Goal: Information Seeking & Learning: Compare options

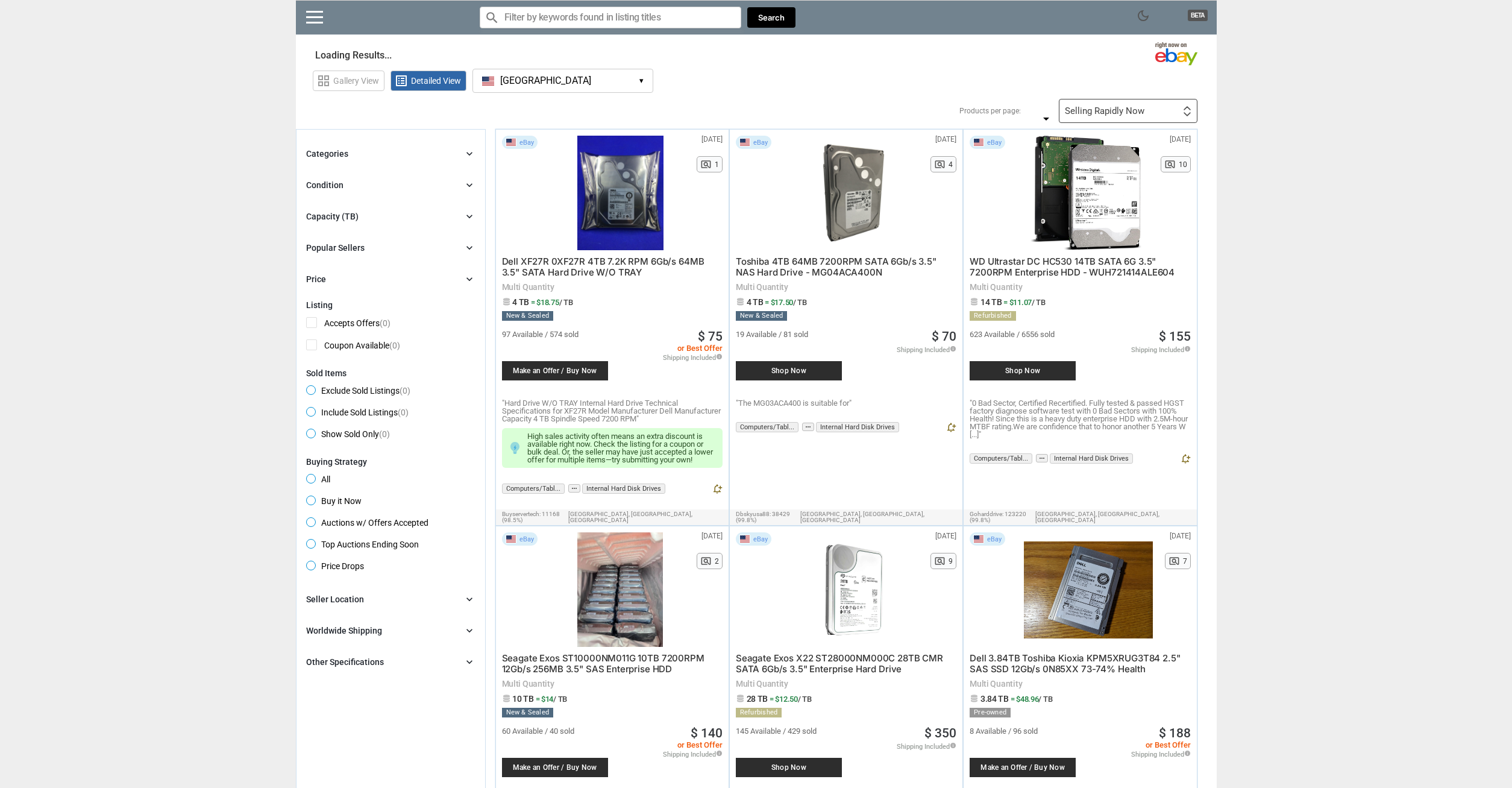
click at [580, 85] on button "[GEOGRAPHIC_DATA] [GEOGRAPHIC_DATA] ▾" at bounding box center [562, 81] width 181 height 24
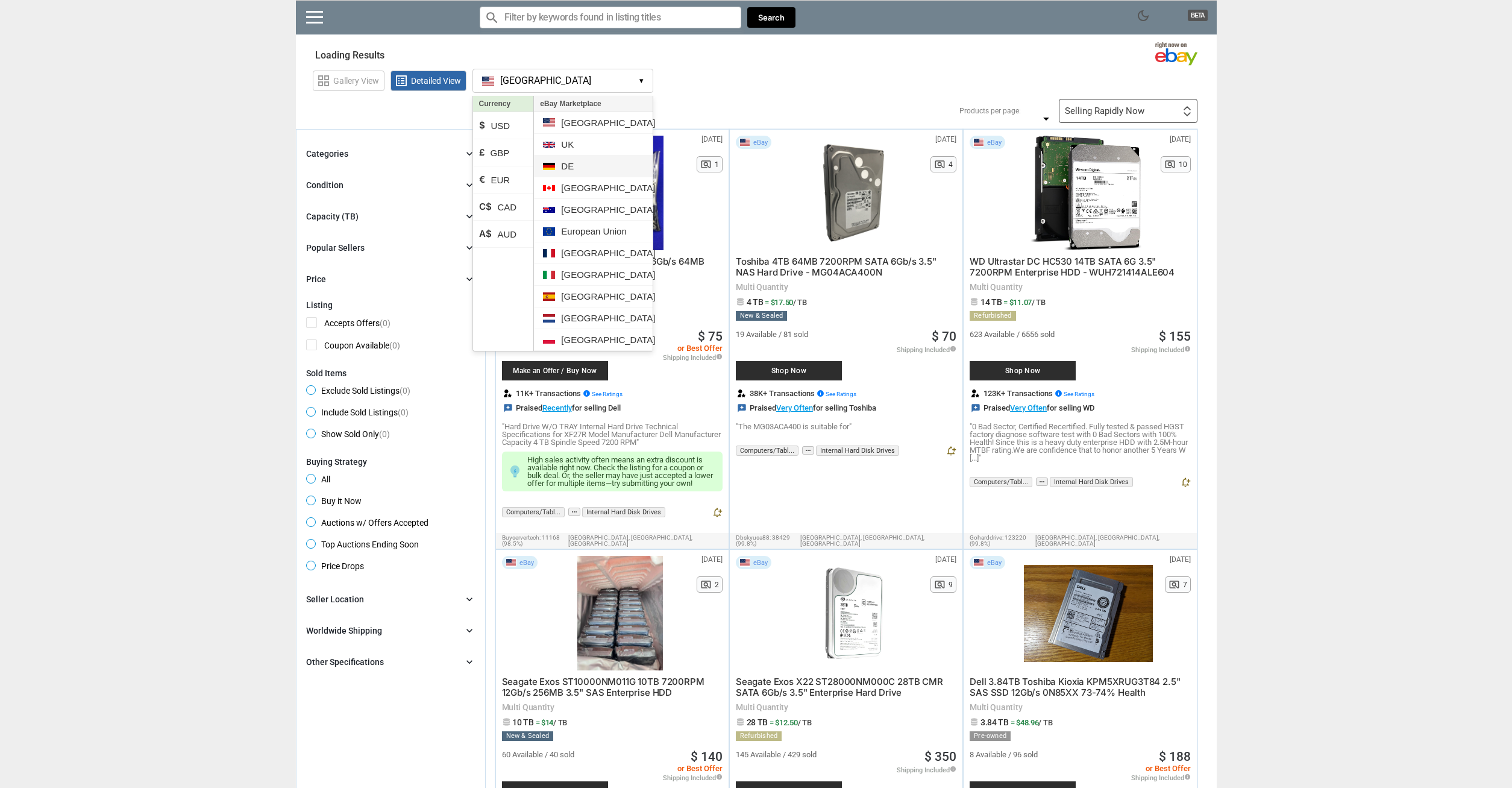
click at [579, 167] on li "DE" at bounding box center [593, 166] width 118 height 21
click at [492, 183] on li "€ EUR" at bounding box center [503, 180] width 61 height 27
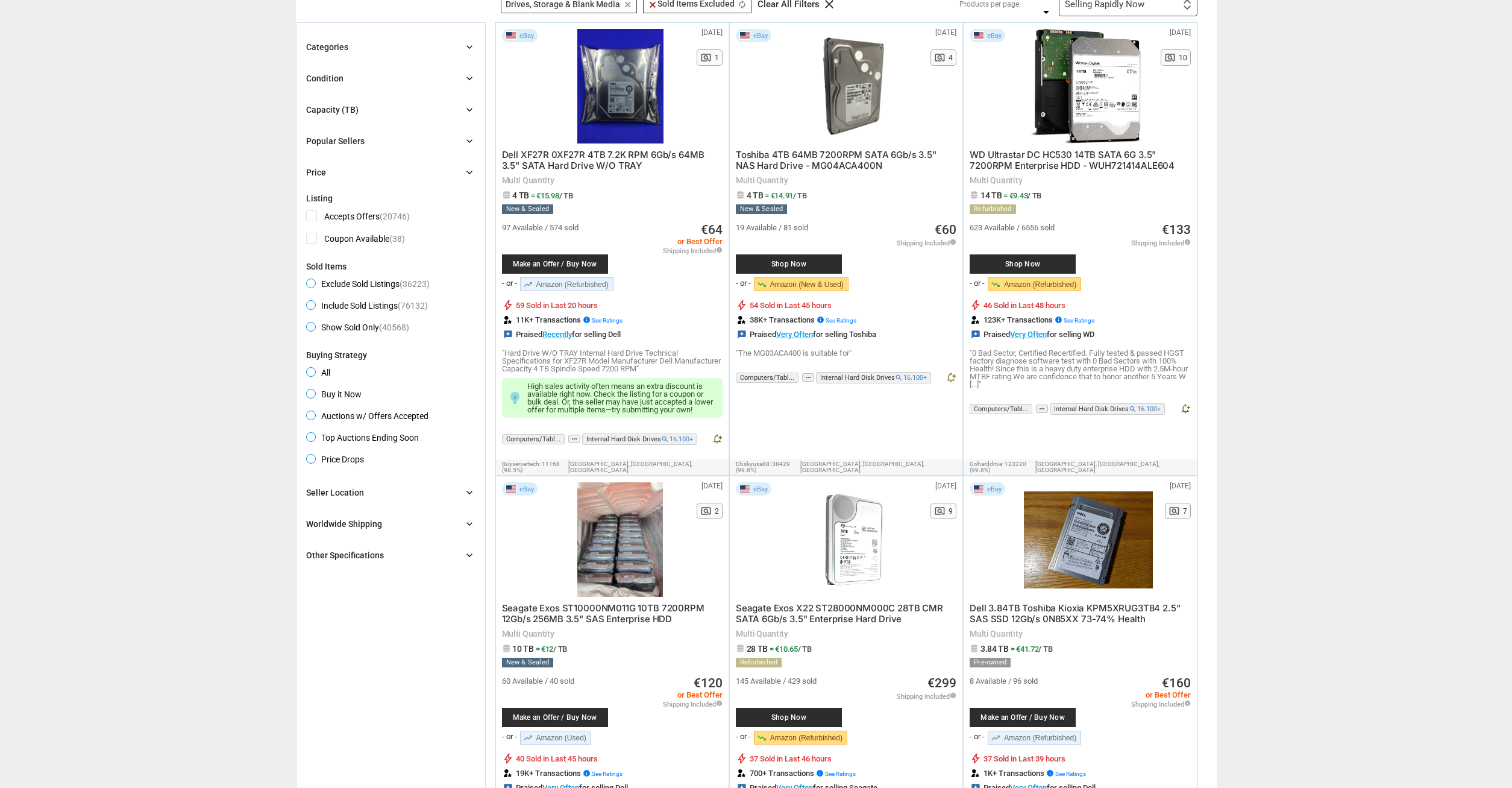
scroll to position [123, 0]
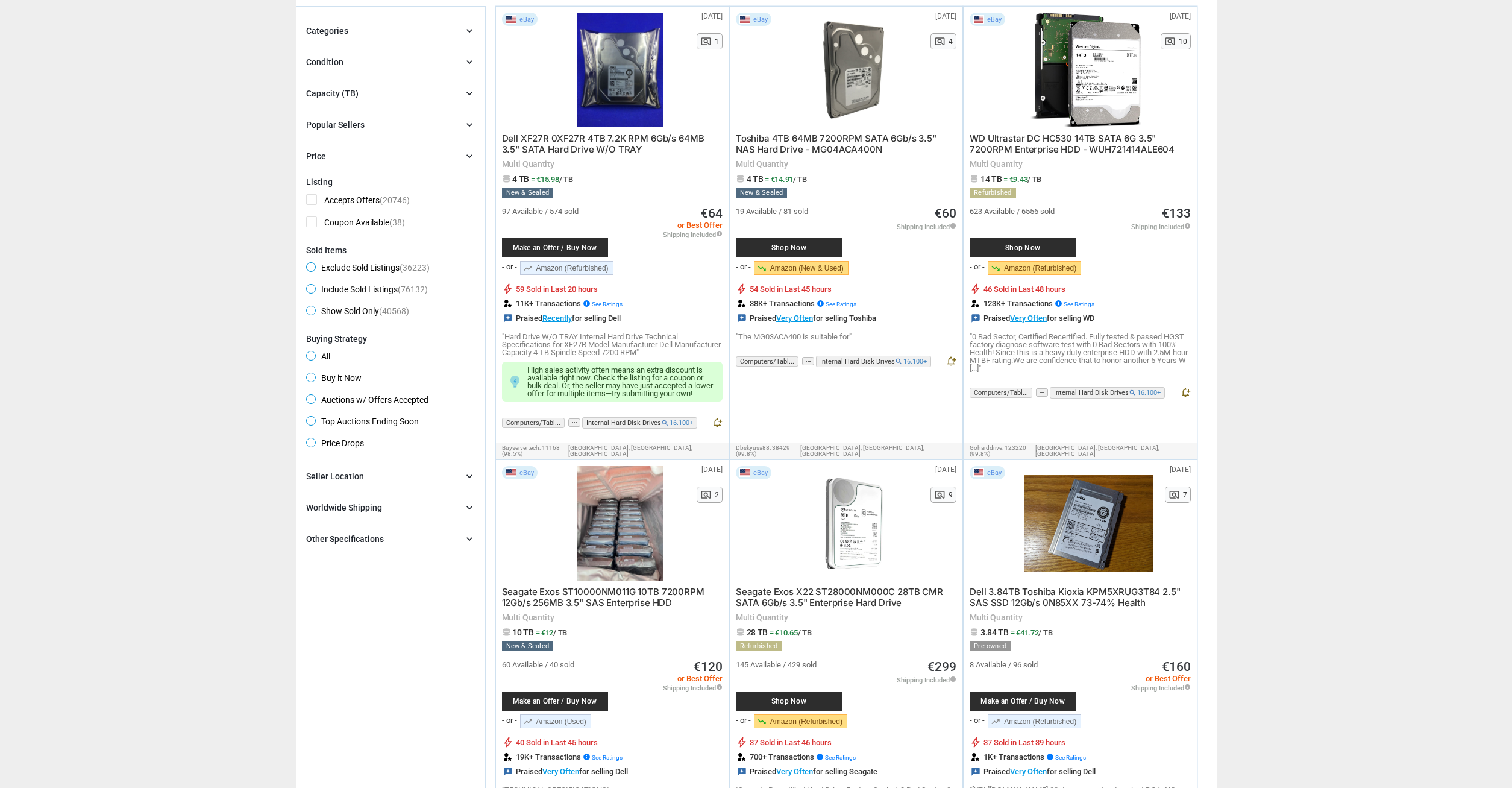
click at [349, 539] on div "Other Specifications" at bounding box center [345, 539] width 78 height 12
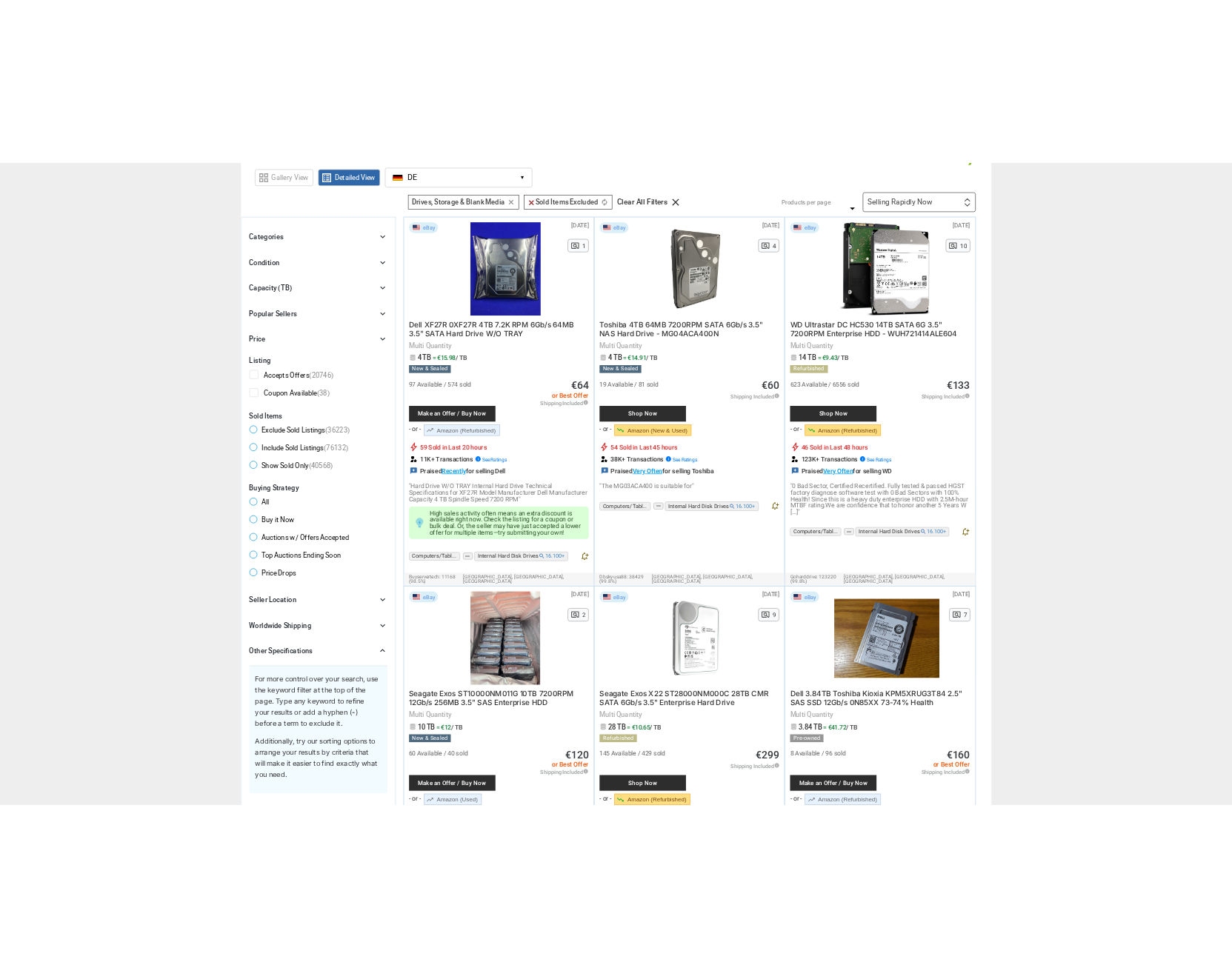
scroll to position [0, 0]
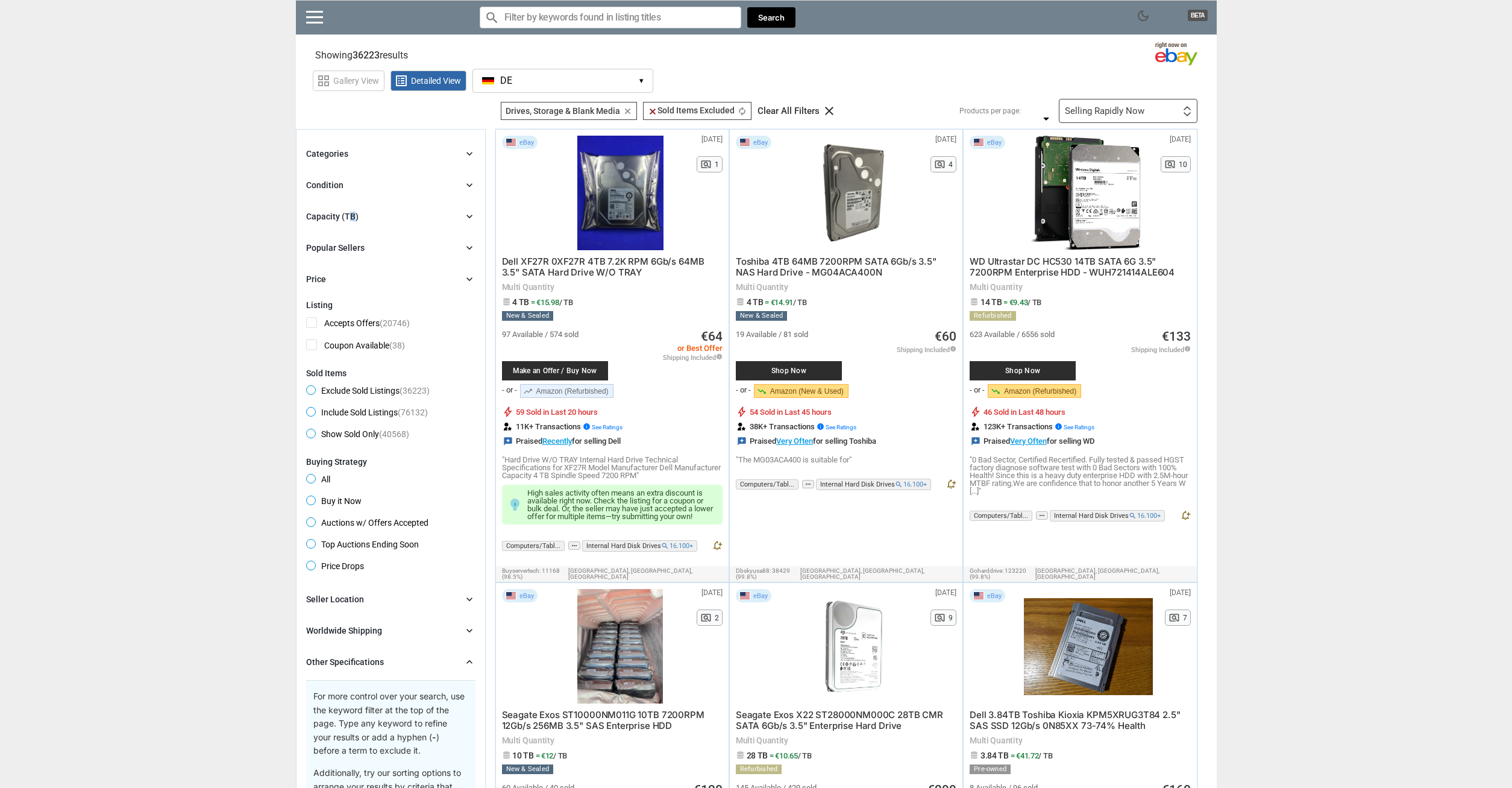
click at [353, 216] on div "Capacity (TB)" at bounding box center [332, 216] width 52 height 12
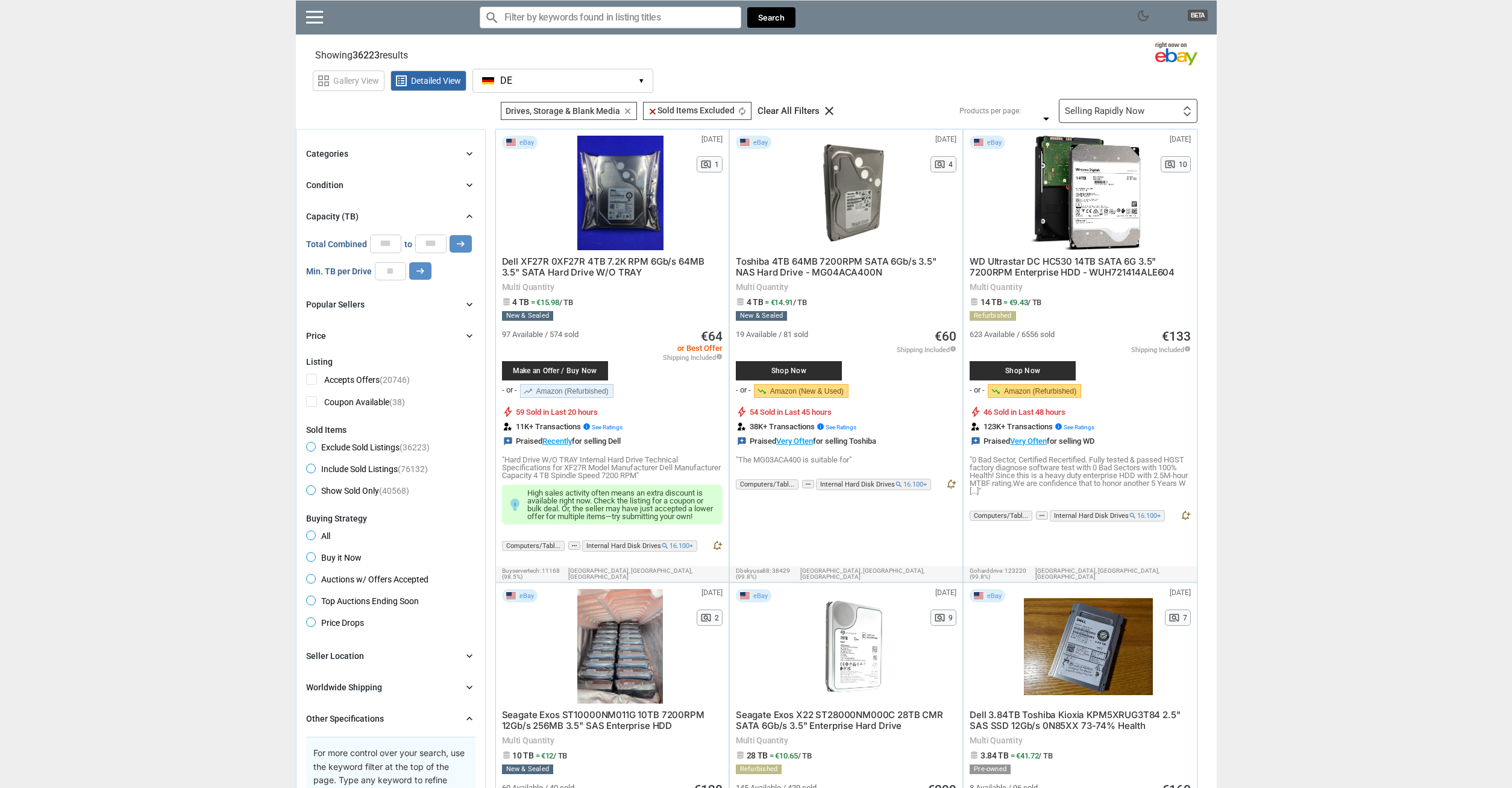
click at [379, 278] on input "number" at bounding box center [390, 271] width 31 height 18
type input "*"
click at [428, 276] on button "arrow_right_alt" at bounding box center [420, 271] width 22 height 17
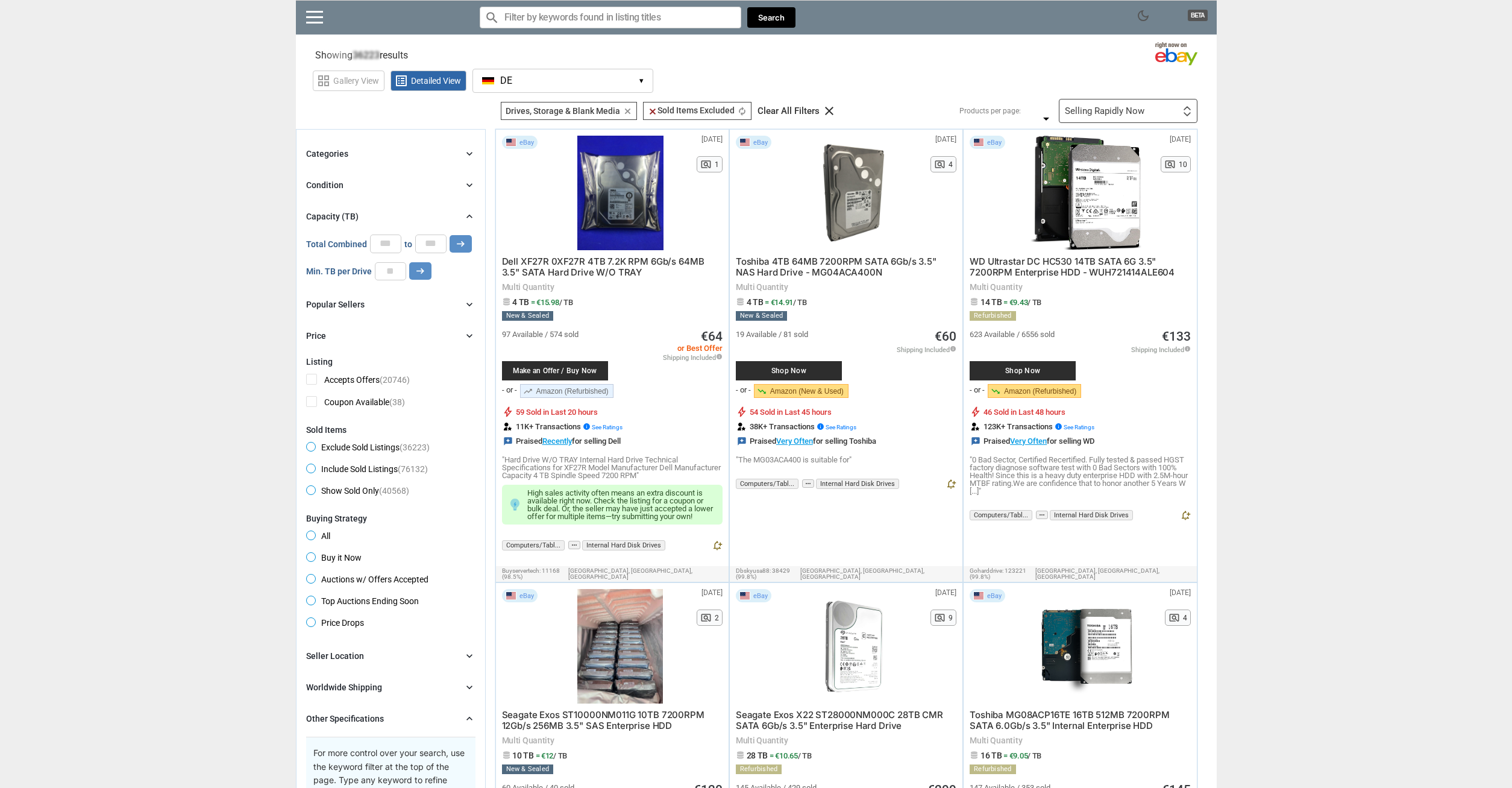
click at [349, 156] on div "Categories chevron_right" at bounding box center [390, 153] width 169 height 14
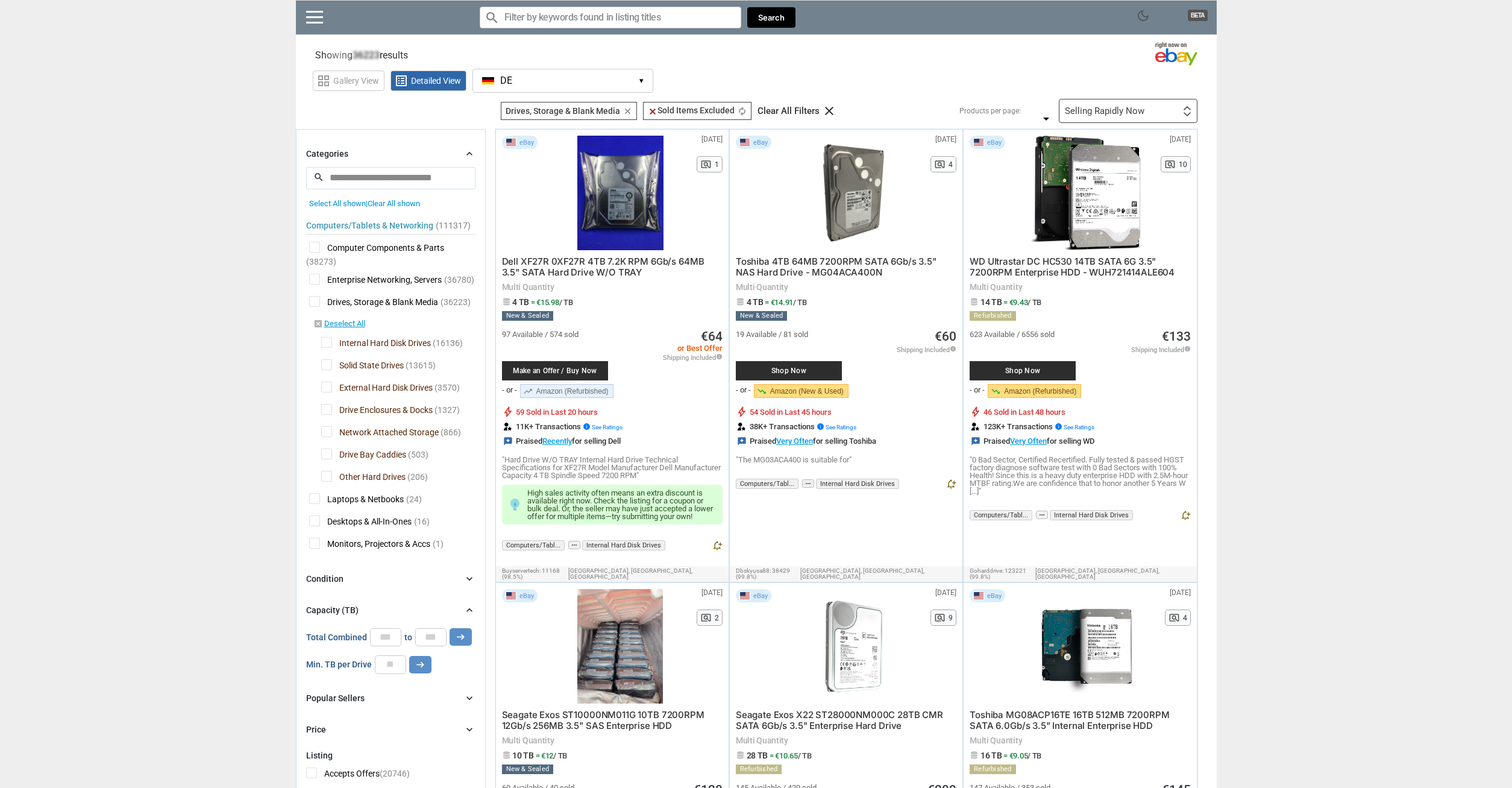
click at [327, 365] on span "Solid State Drives" at bounding box center [362, 366] width 83 height 15
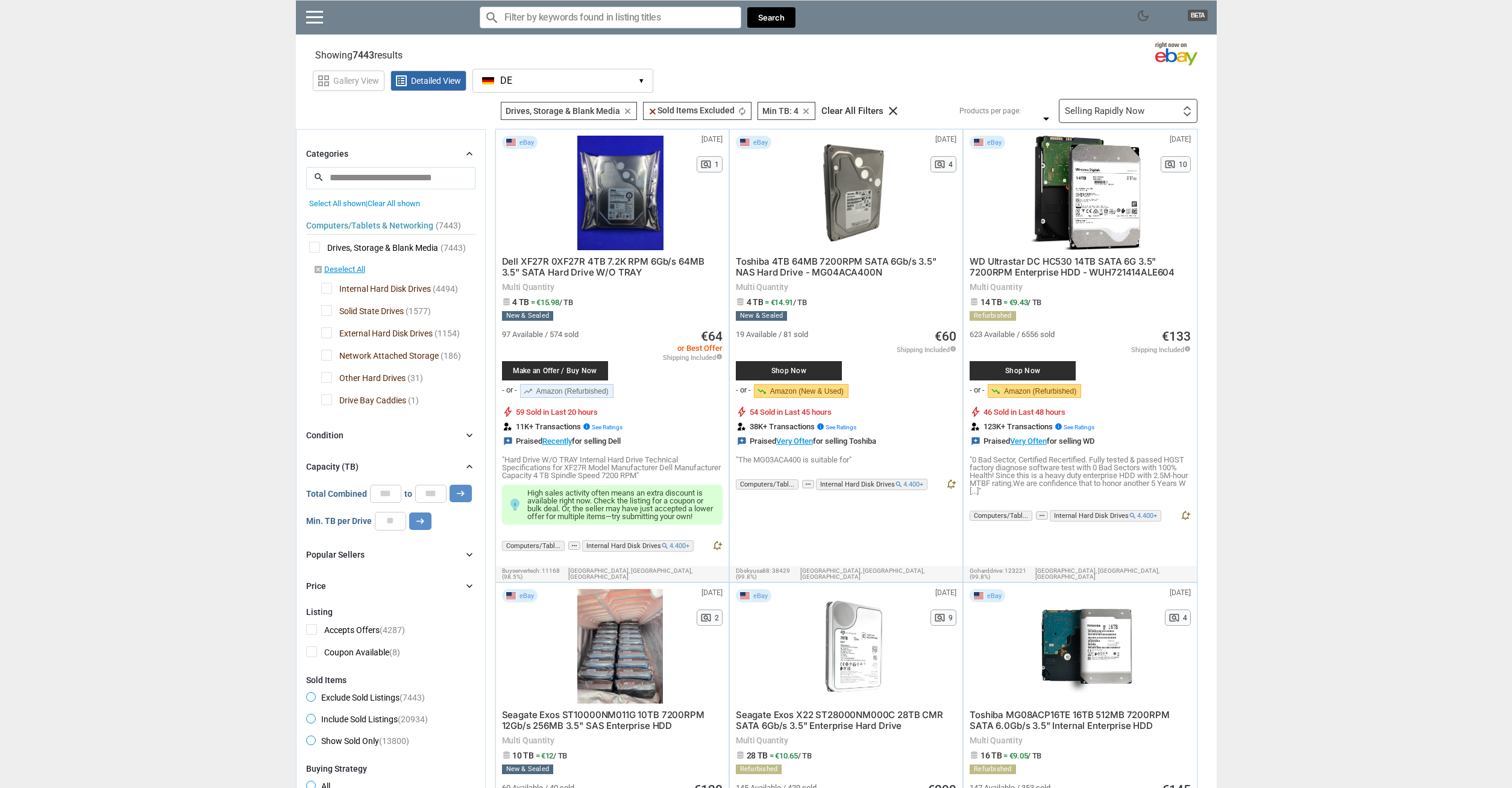
click at [330, 358] on span "Network Attached Storage" at bounding box center [380, 357] width 118 height 15
click at [332, 383] on span "Other Hard Drives" at bounding box center [363, 379] width 84 height 15
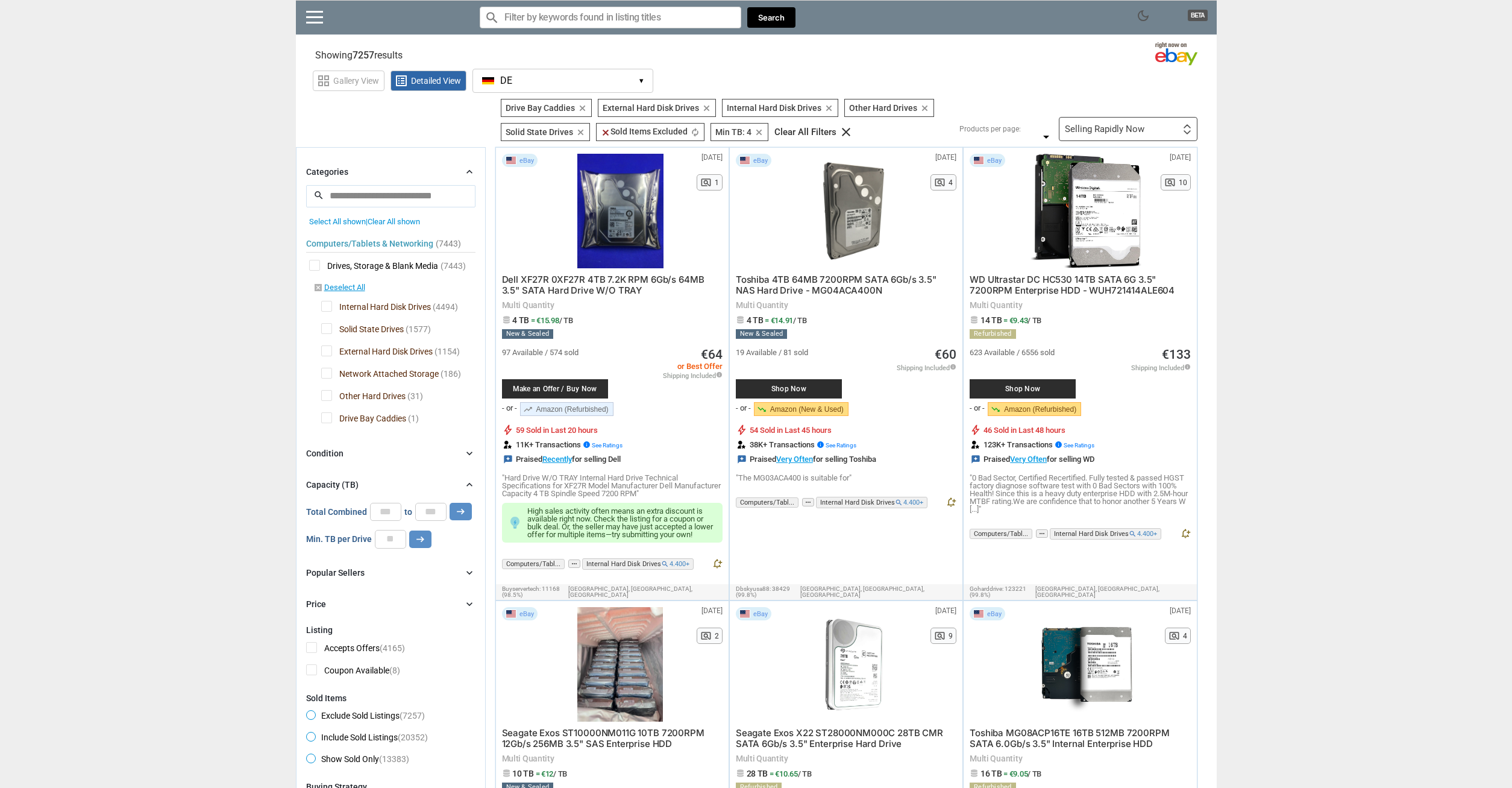
click at [325, 332] on span "Solid State Drives" at bounding box center [362, 330] width 83 height 15
